Goal: Navigation & Orientation: Find specific page/section

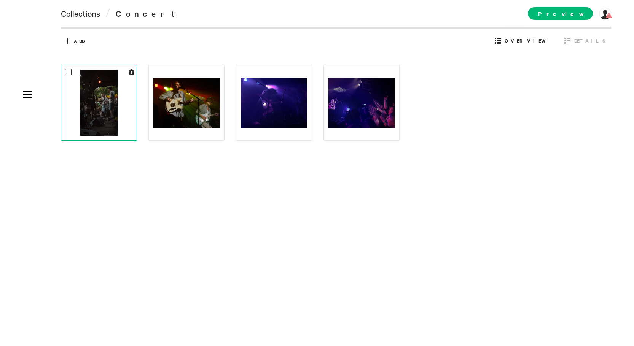
click at [110, 129] on img at bounding box center [98, 103] width 37 height 66
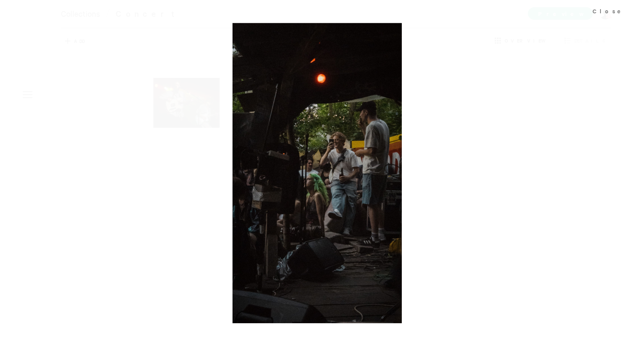
click at [434, 137] on div at bounding box center [317, 173] width 634 height 346
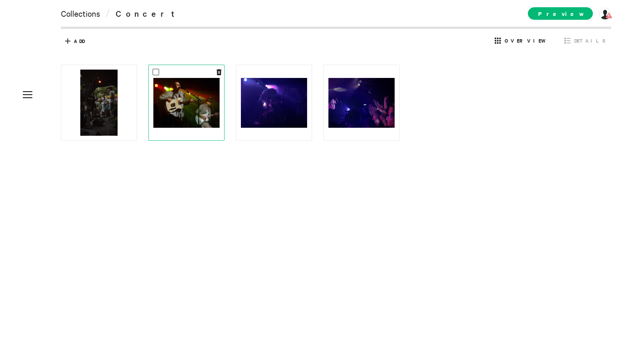
click at [191, 114] on img at bounding box center [186, 103] width 66 height 50
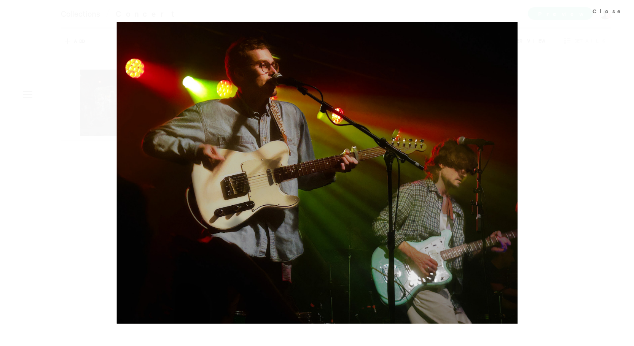
click at [445, 105] on div at bounding box center [317, 173] width 634 height 346
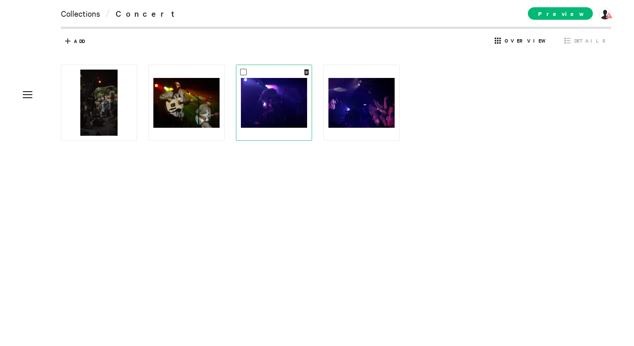
click at [301, 91] on img at bounding box center [274, 103] width 66 height 50
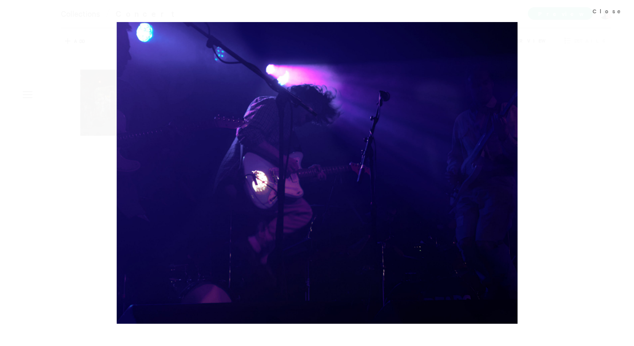
click at [518, 106] on div at bounding box center [317, 173] width 634 height 346
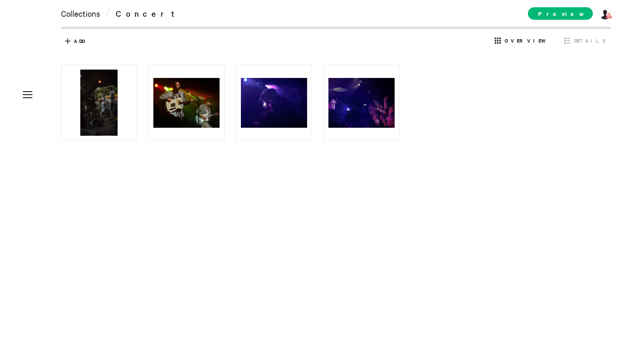
click at [372, 100] on img at bounding box center [361, 103] width 66 height 50
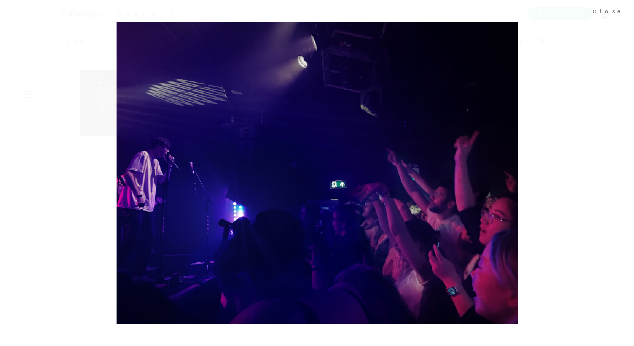
click at [540, 108] on div at bounding box center [317, 173] width 634 height 346
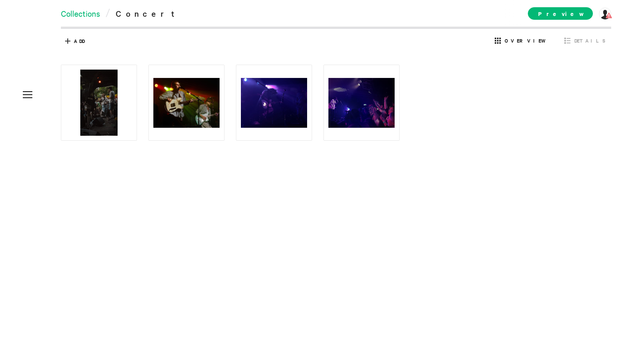
click at [84, 15] on link "Collections" at bounding box center [80, 13] width 39 height 11
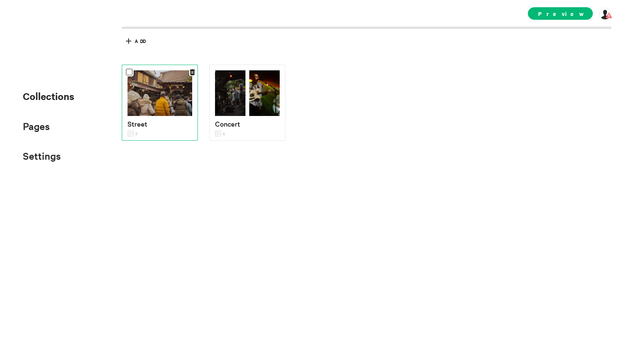
click at [178, 103] on img at bounding box center [159, 93] width 65 height 46
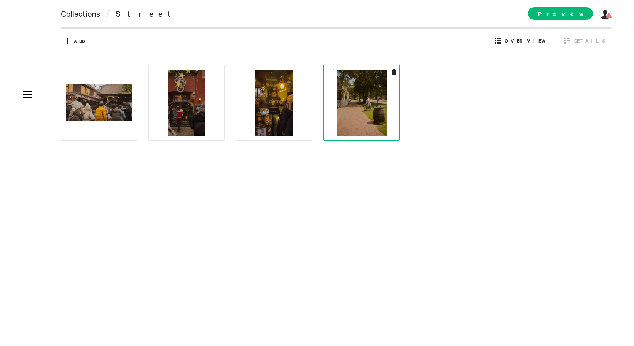
click at [388, 118] on div at bounding box center [361, 103] width 66 height 66
click at [365, 114] on img at bounding box center [362, 103] width 50 height 66
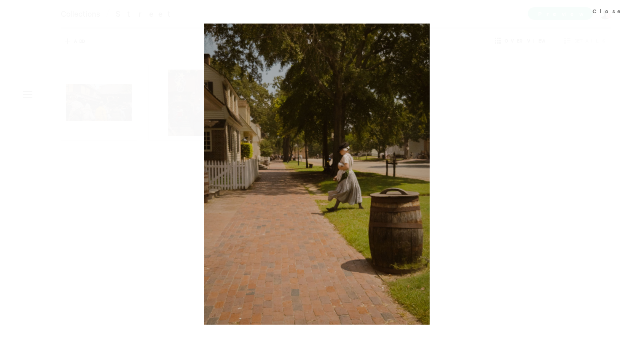
click at [467, 132] on div at bounding box center [317, 173] width 634 height 346
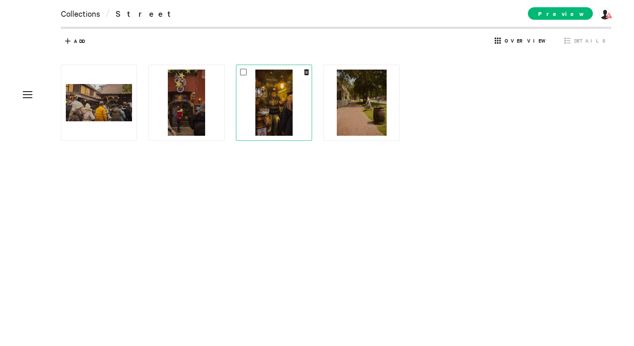
click at [283, 119] on img at bounding box center [273, 103] width 37 height 66
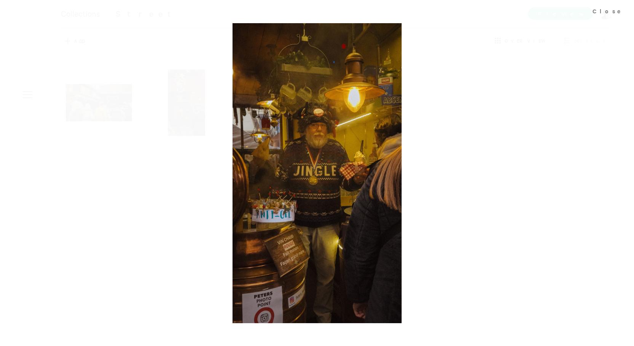
click at [433, 125] on div at bounding box center [317, 173] width 634 height 346
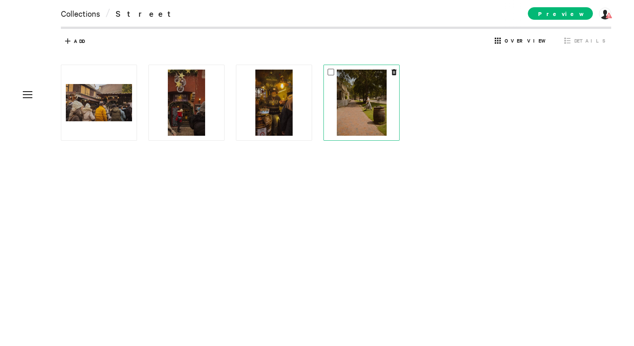
click at [350, 119] on img at bounding box center [362, 103] width 50 height 66
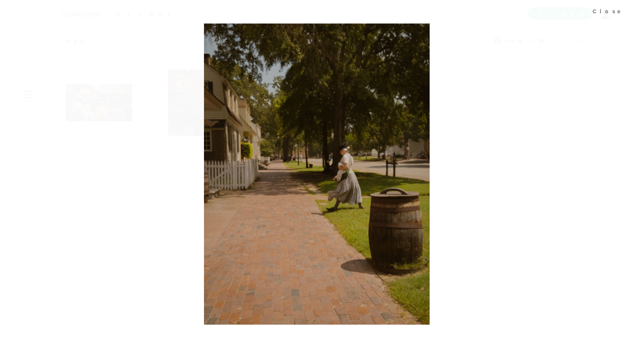
click at [460, 135] on div at bounding box center [317, 173] width 634 height 346
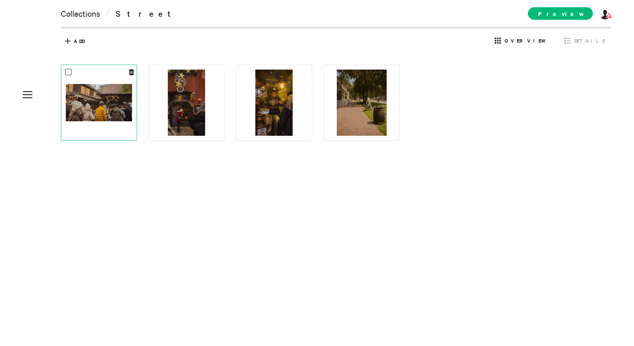
click at [119, 115] on img at bounding box center [99, 102] width 66 height 37
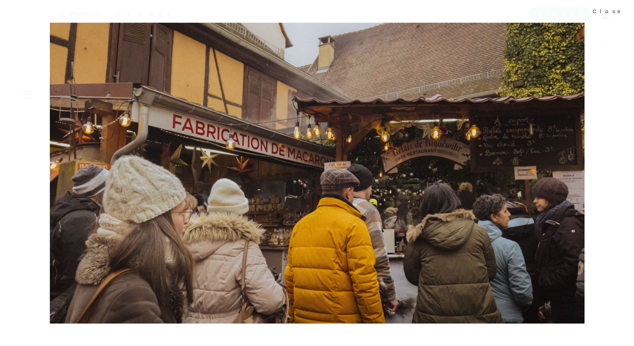
click at [602, 141] on div at bounding box center [317, 173] width 634 height 346
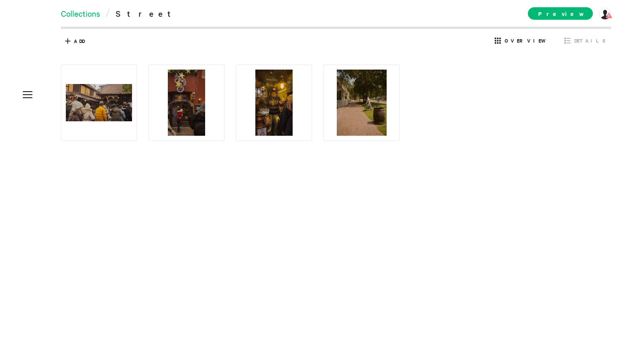
click at [89, 11] on link "Collections" at bounding box center [80, 13] width 39 height 11
